Goal: Task Accomplishment & Management: Manage account settings

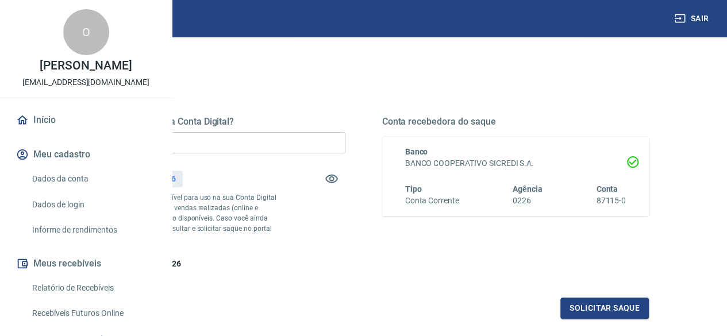
scroll to position [230, 0]
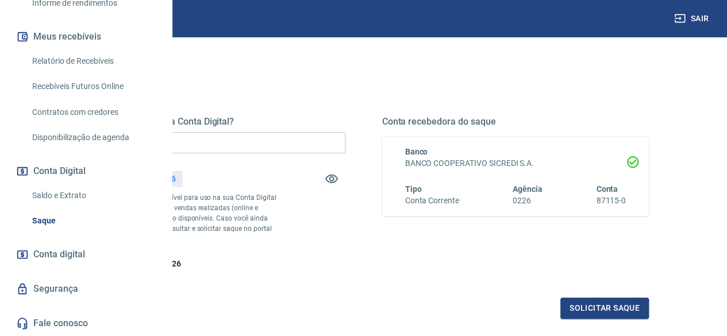
click at [64, 207] on link "Saldo e Extrato" at bounding box center [93, 196] width 130 height 24
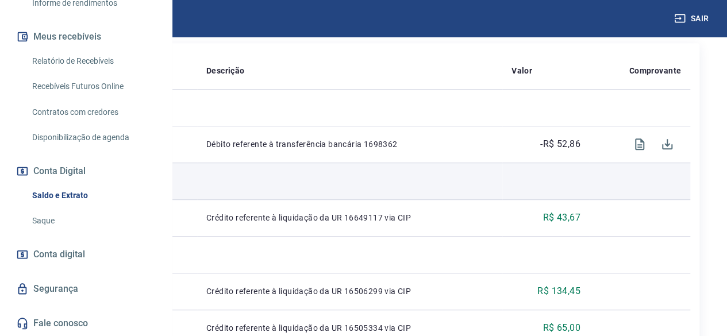
scroll to position [287, 0]
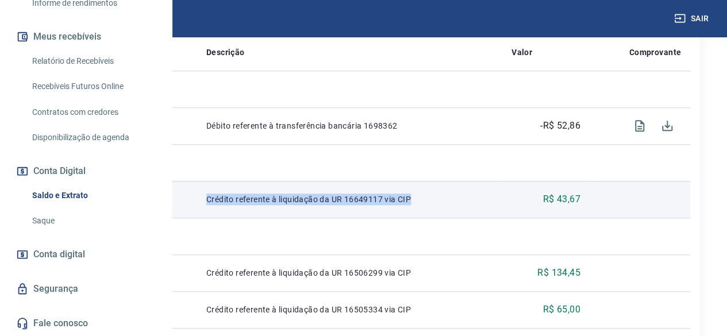
drag, startPoint x: 332, startPoint y: 210, endPoint x: 548, endPoint y: 220, distance: 216.3
click at [502, 218] on td "Crédito referente à liquidação da UR 16649117 via CIP" at bounding box center [349, 199] width 305 height 37
click at [502, 215] on td "Crédito referente à liquidação da UR 16649117 via CIP" at bounding box center [349, 199] width 305 height 37
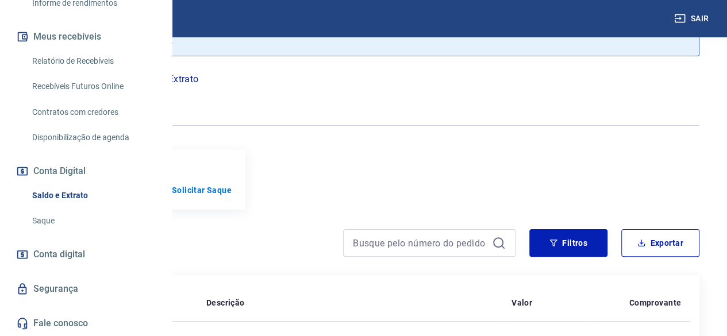
scroll to position [115, 0]
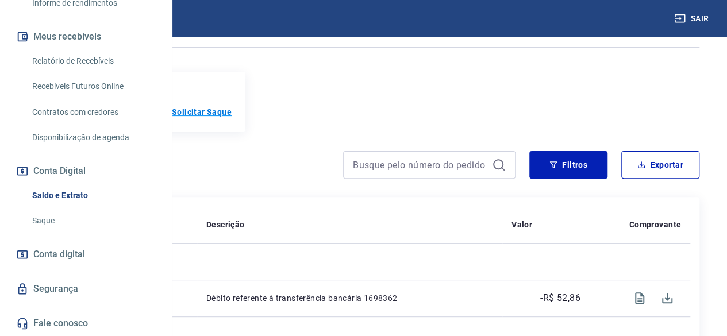
click at [232, 113] on p "Solicitar Saque" at bounding box center [202, 111] width 60 height 11
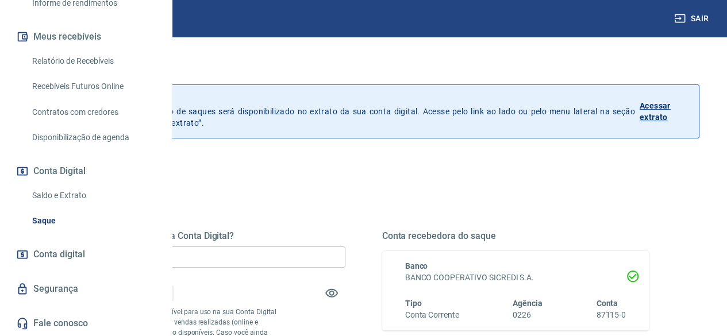
scroll to position [57, 0]
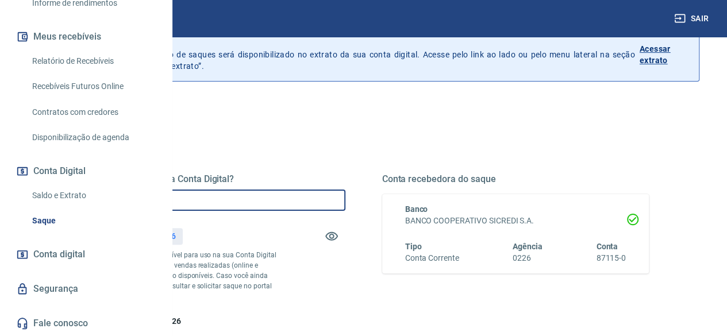
click at [345, 203] on input "R$ 0,00" at bounding box center [211, 200] width 267 height 21
type input "R$ 190,26"
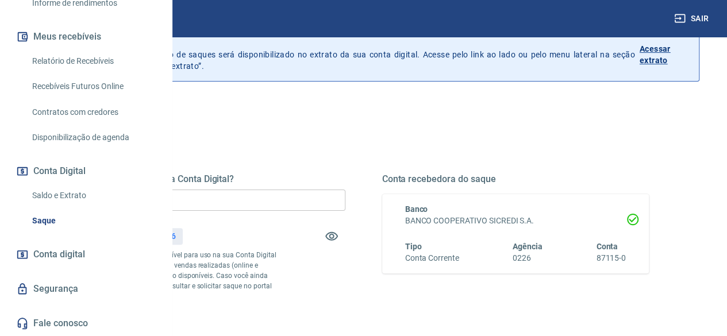
click at [453, 170] on div "Quanto deseja sacar da Conta Digital? R$ 190,26 ​ Saldo total*: R$ 190,26 *Corr…" at bounding box center [363, 261] width 571 height 230
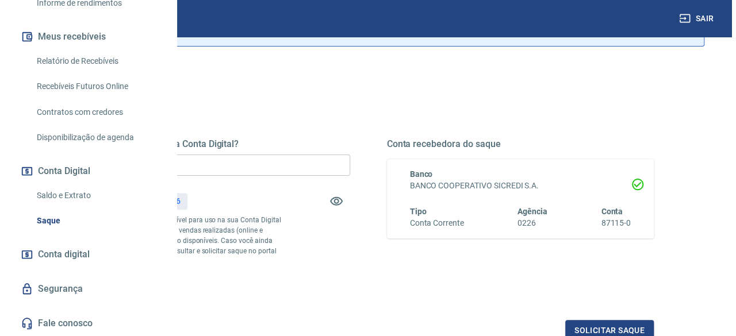
scroll to position [172, 0]
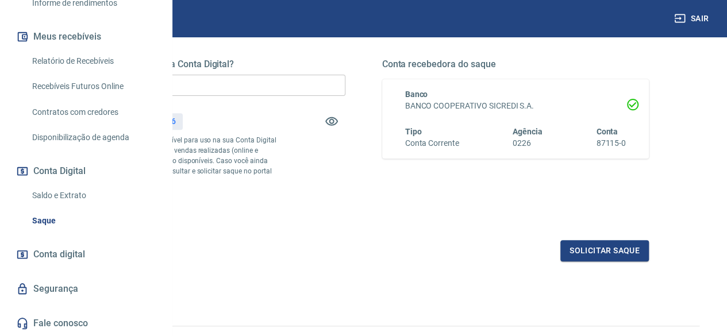
click at [453, 176] on div "Quanto deseja sacar da Conta Digital? R$ 190,26 ​ Saldo total*: R$ 190,26 *Corr…" at bounding box center [363, 136] width 571 height 154
click at [580, 261] on button "Solicitar saque" at bounding box center [604, 250] width 88 height 21
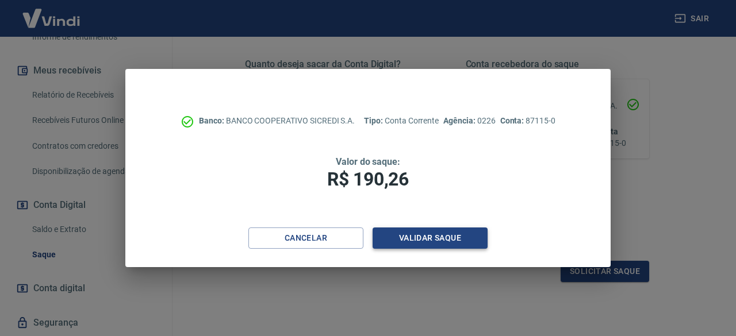
click at [447, 236] on button "Validar saque" at bounding box center [429, 238] width 115 height 21
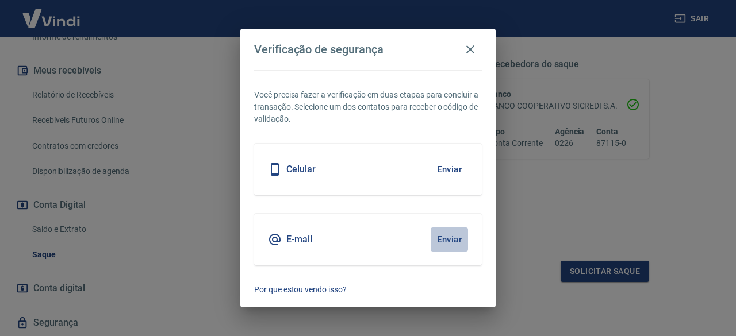
click at [448, 233] on button "Enviar" at bounding box center [448, 240] width 37 height 24
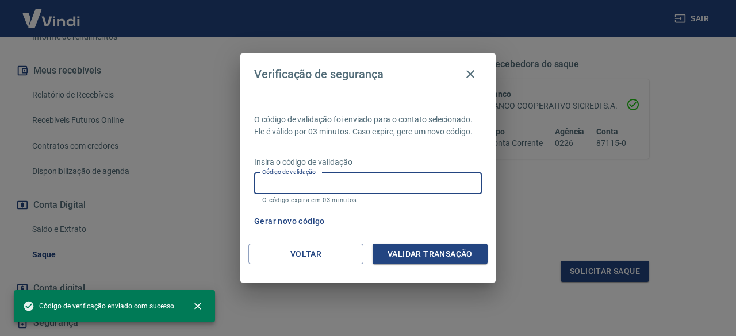
click at [326, 180] on input "Código de validação" at bounding box center [368, 183] width 228 height 21
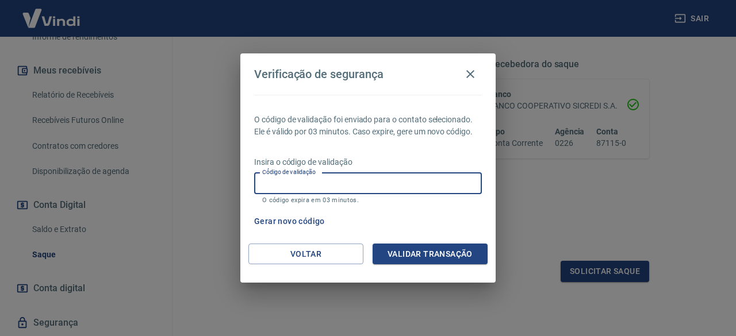
click at [287, 190] on input "Código de validação" at bounding box center [368, 183] width 228 height 21
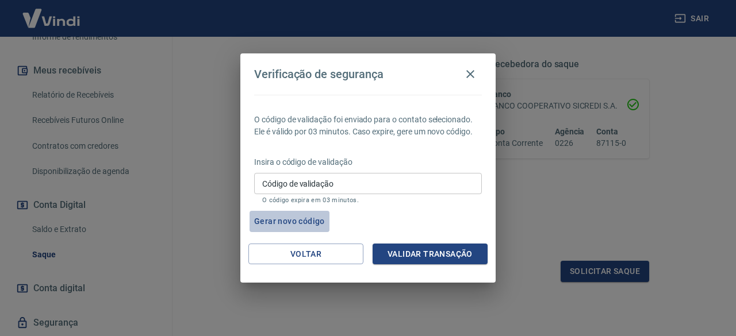
click at [287, 217] on button "Gerar novo código" at bounding box center [289, 221] width 80 height 21
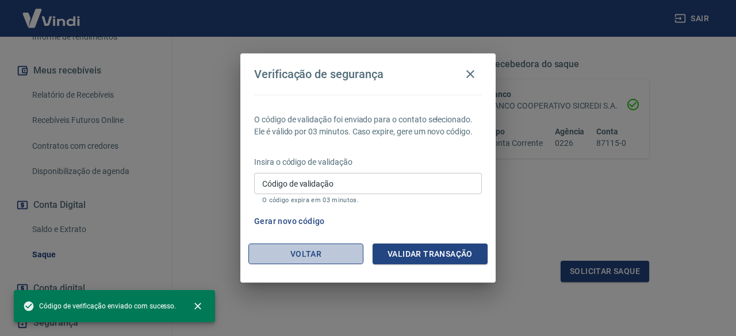
click at [310, 251] on button "Voltar" at bounding box center [305, 254] width 115 height 21
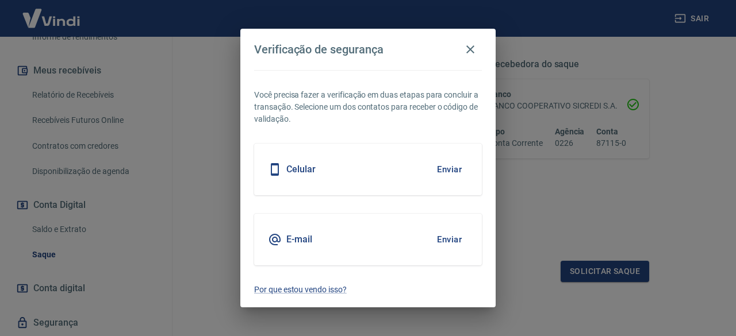
click at [456, 165] on button "Enviar" at bounding box center [448, 169] width 37 height 24
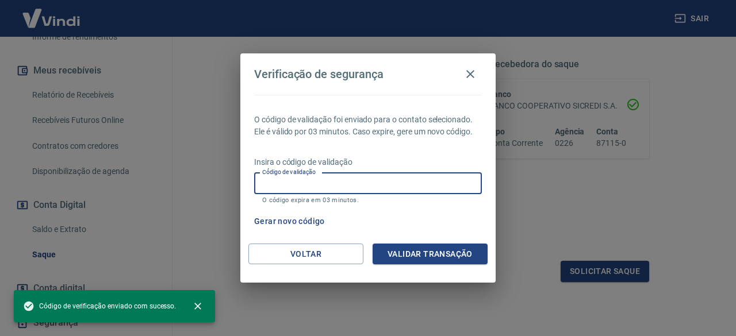
click at [352, 182] on input "Código de validação" at bounding box center [368, 183] width 228 height 21
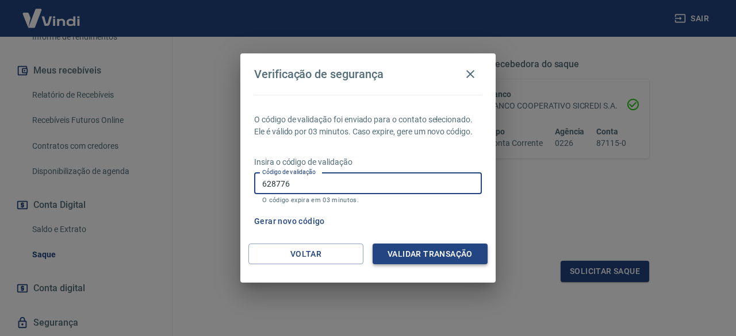
type input "628776"
click at [406, 252] on button "Validar transação" at bounding box center [429, 254] width 115 height 21
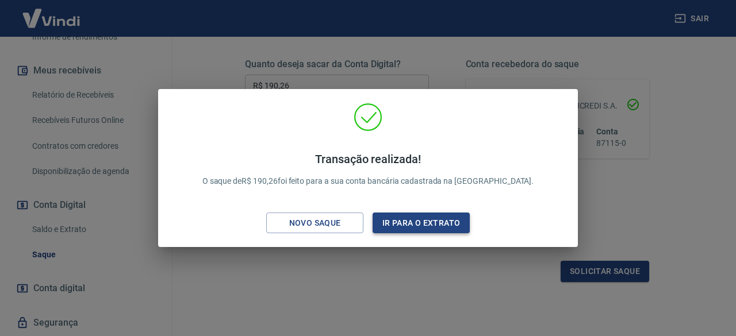
click at [422, 218] on button "Ir para o extrato" at bounding box center [420, 223] width 97 height 21
